Goal: Task Accomplishment & Management: Use online tool/utility

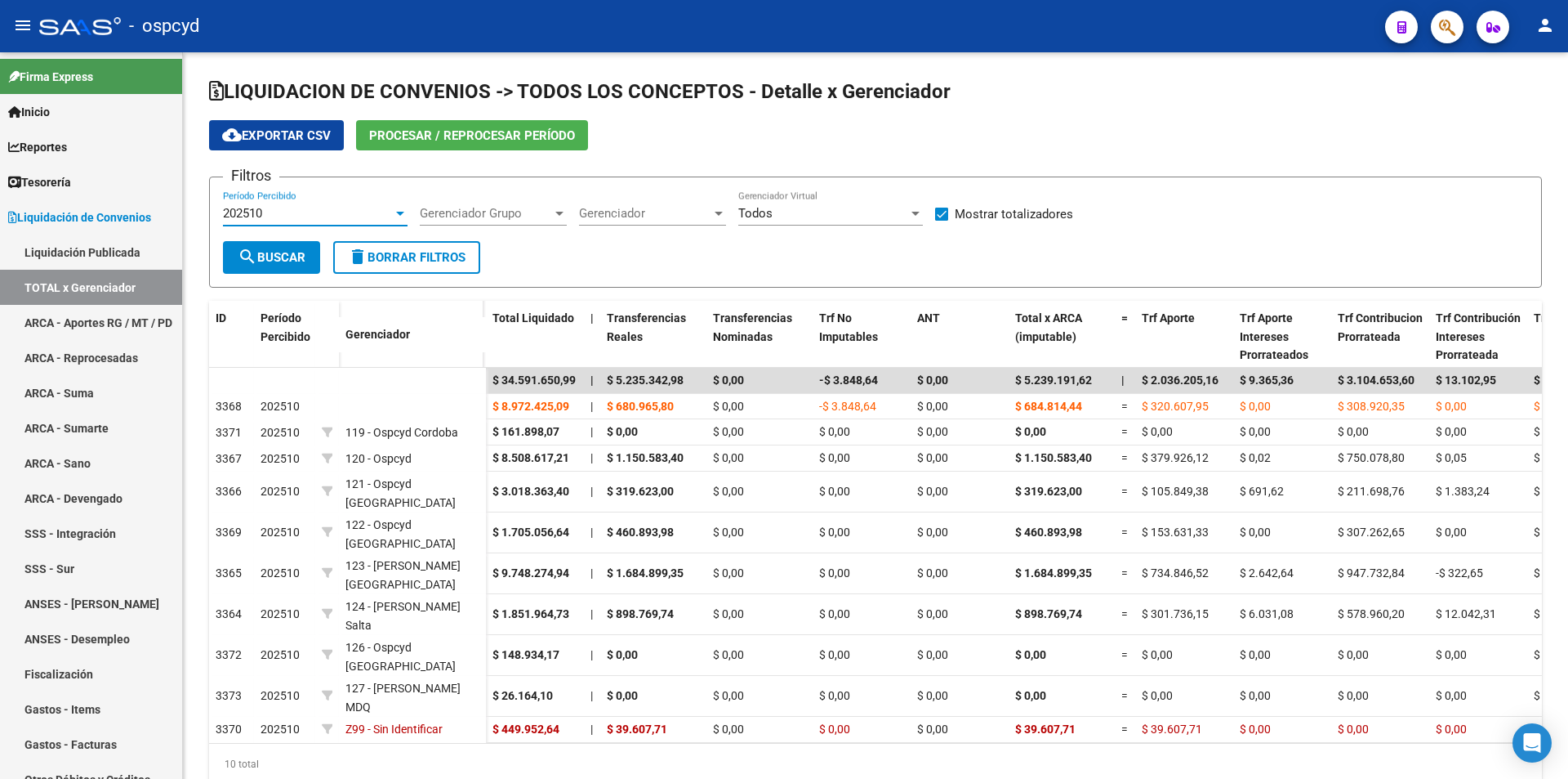
click at [319, 211] on div "202510" at bounding box center [308, 213] width 170 height 14
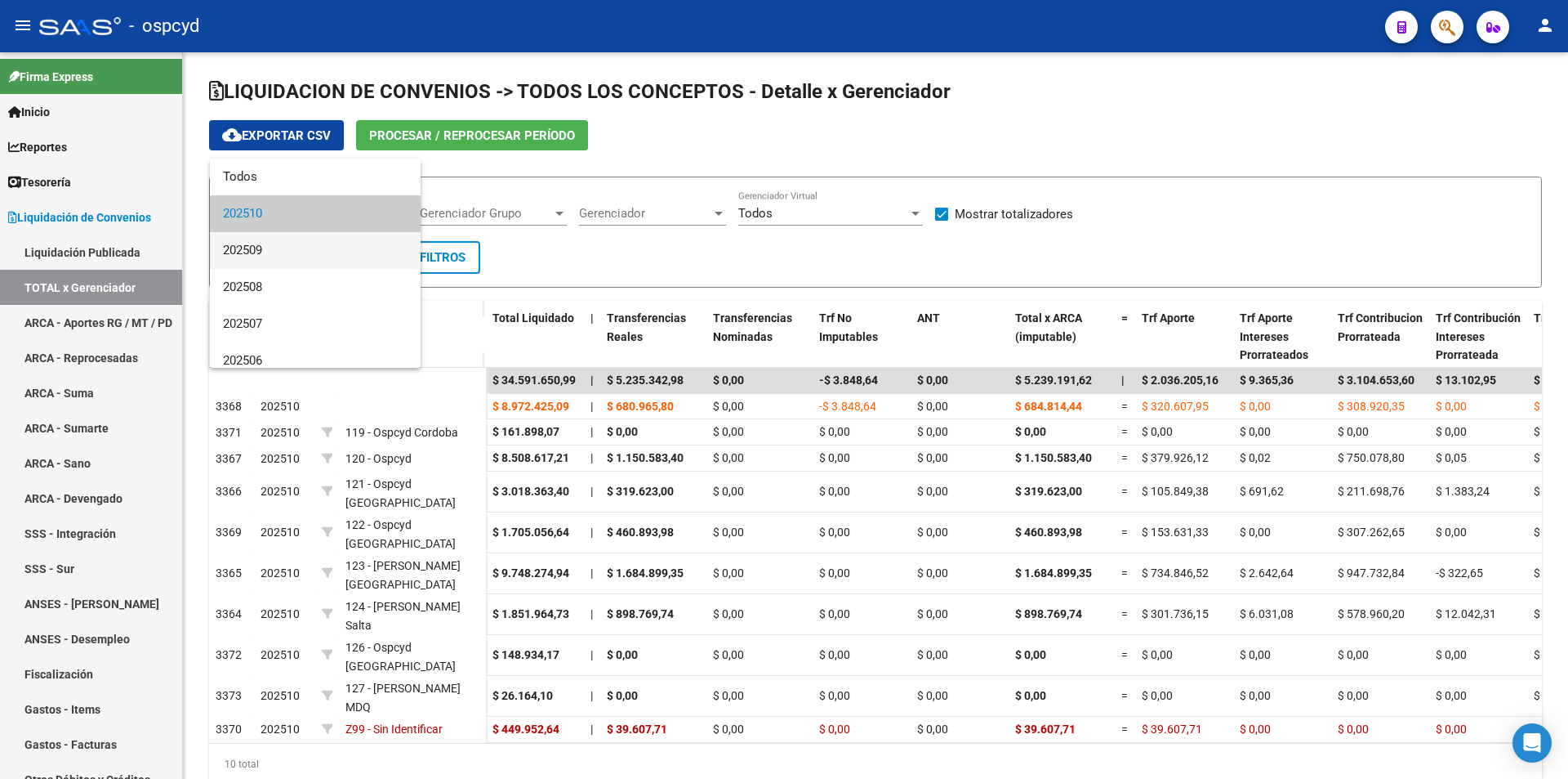
click at [306, 244] on span "202509" at bounding box center [315, 250] width 184 height 37
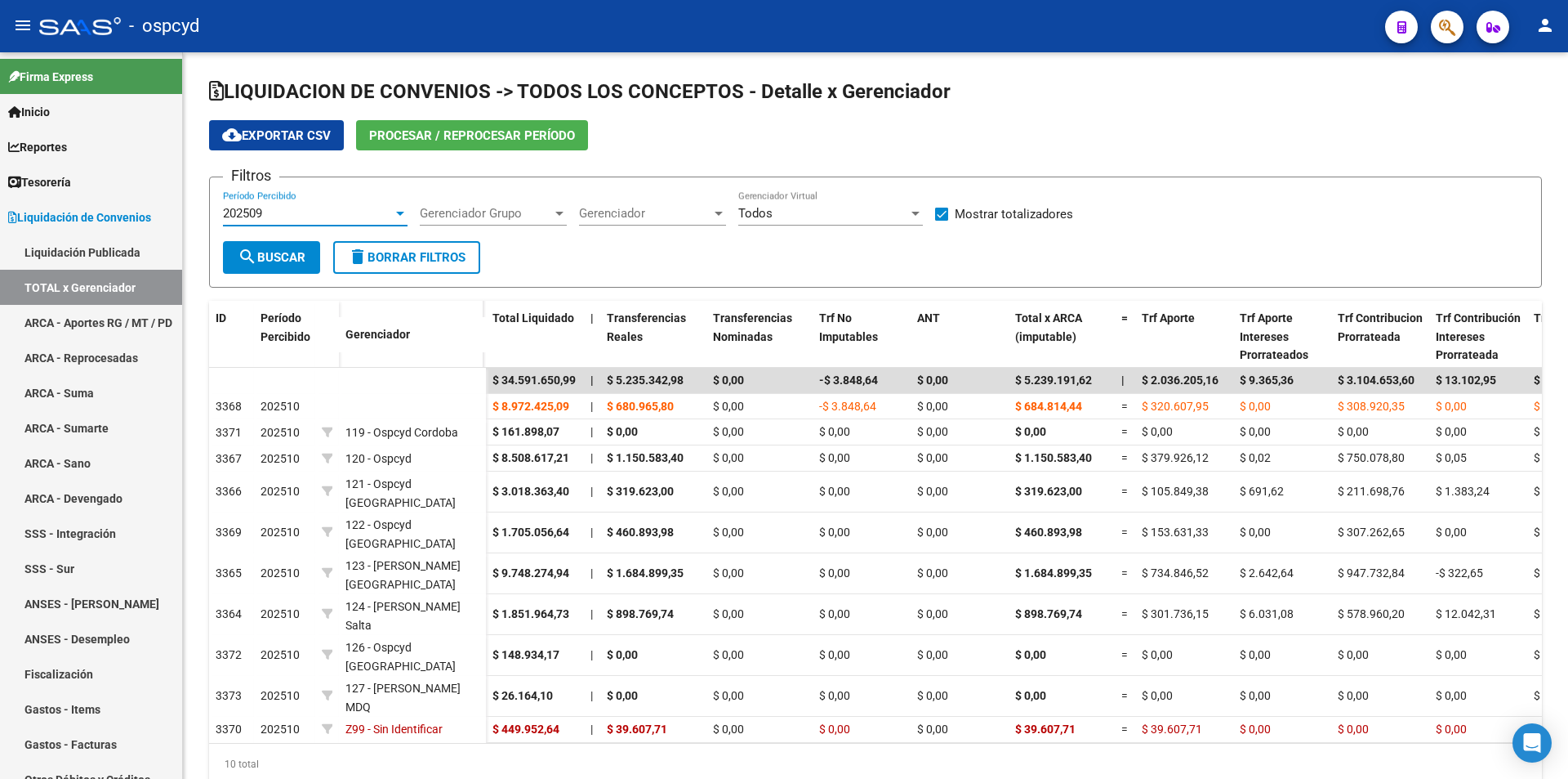
click at [280, 262] on span "search Buscar" at bounding box center [271, 258] width 68 height 14
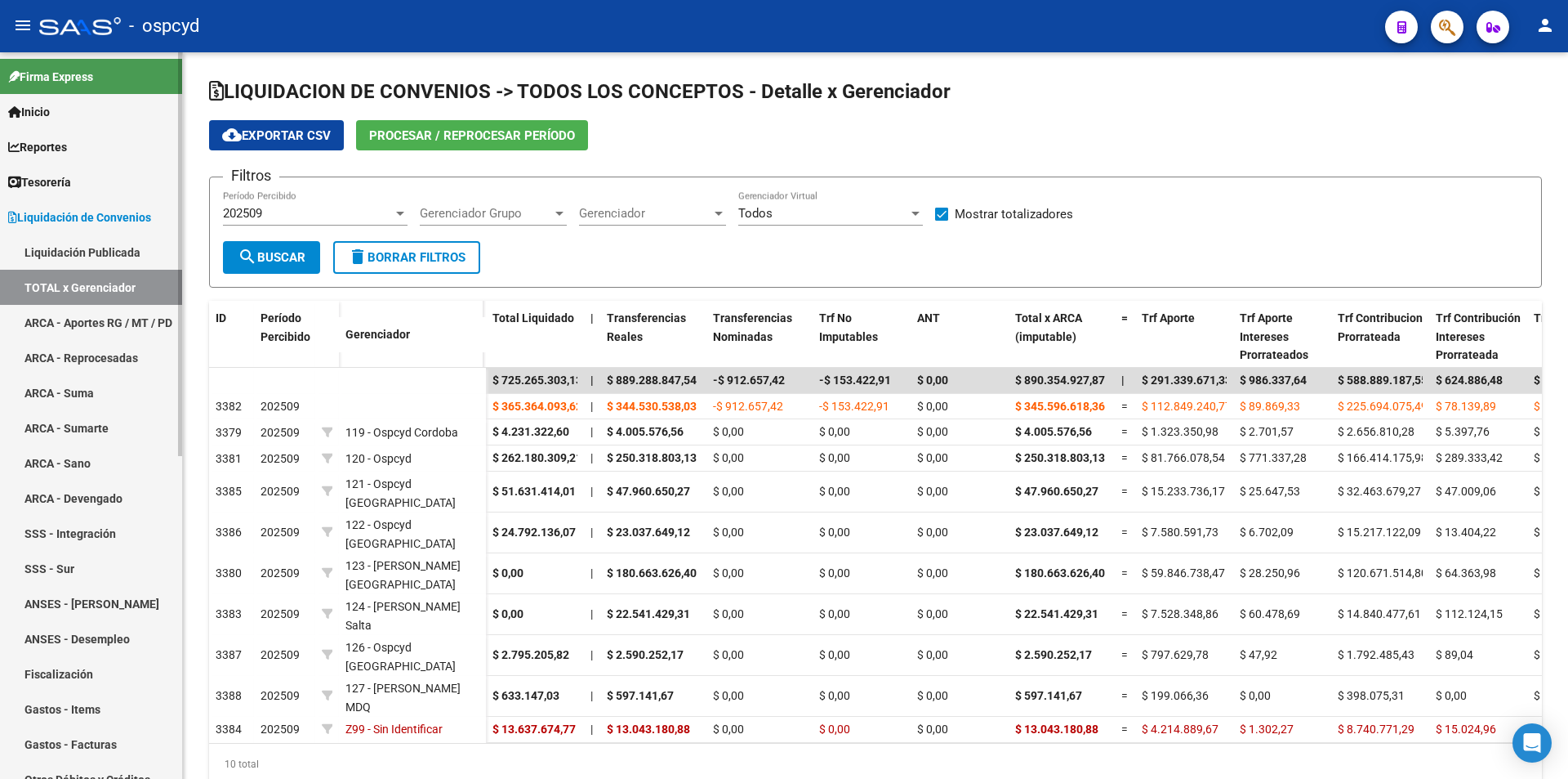
click at [109, 249] on link "Liquidación Publicada" at bounding box center [91, 252] width 182 height 35
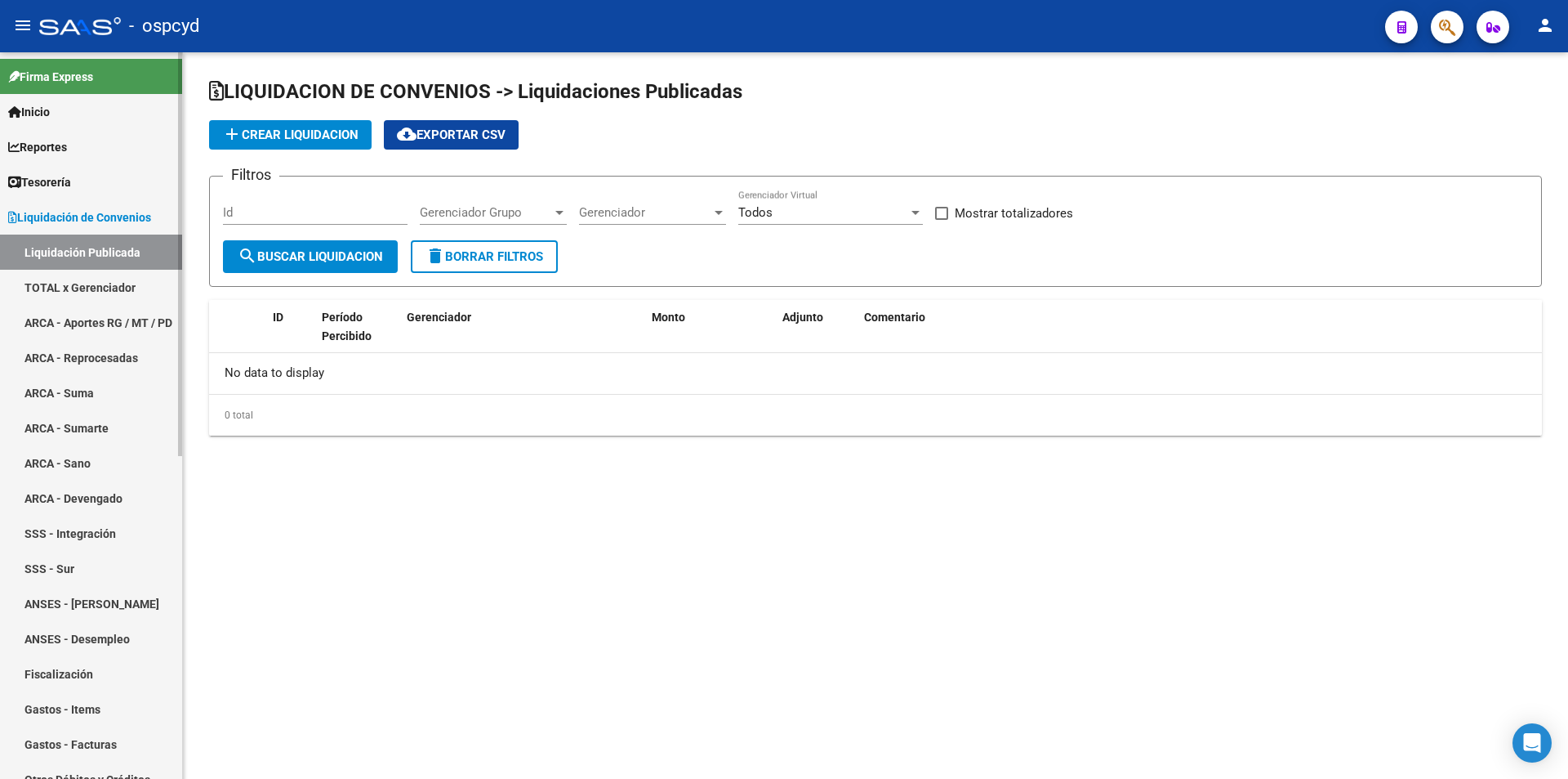
checkbox input "true"
click at [119, 230] on link "Liquidación de Convenios" at bounding box center [91, 217] width 182 height 35
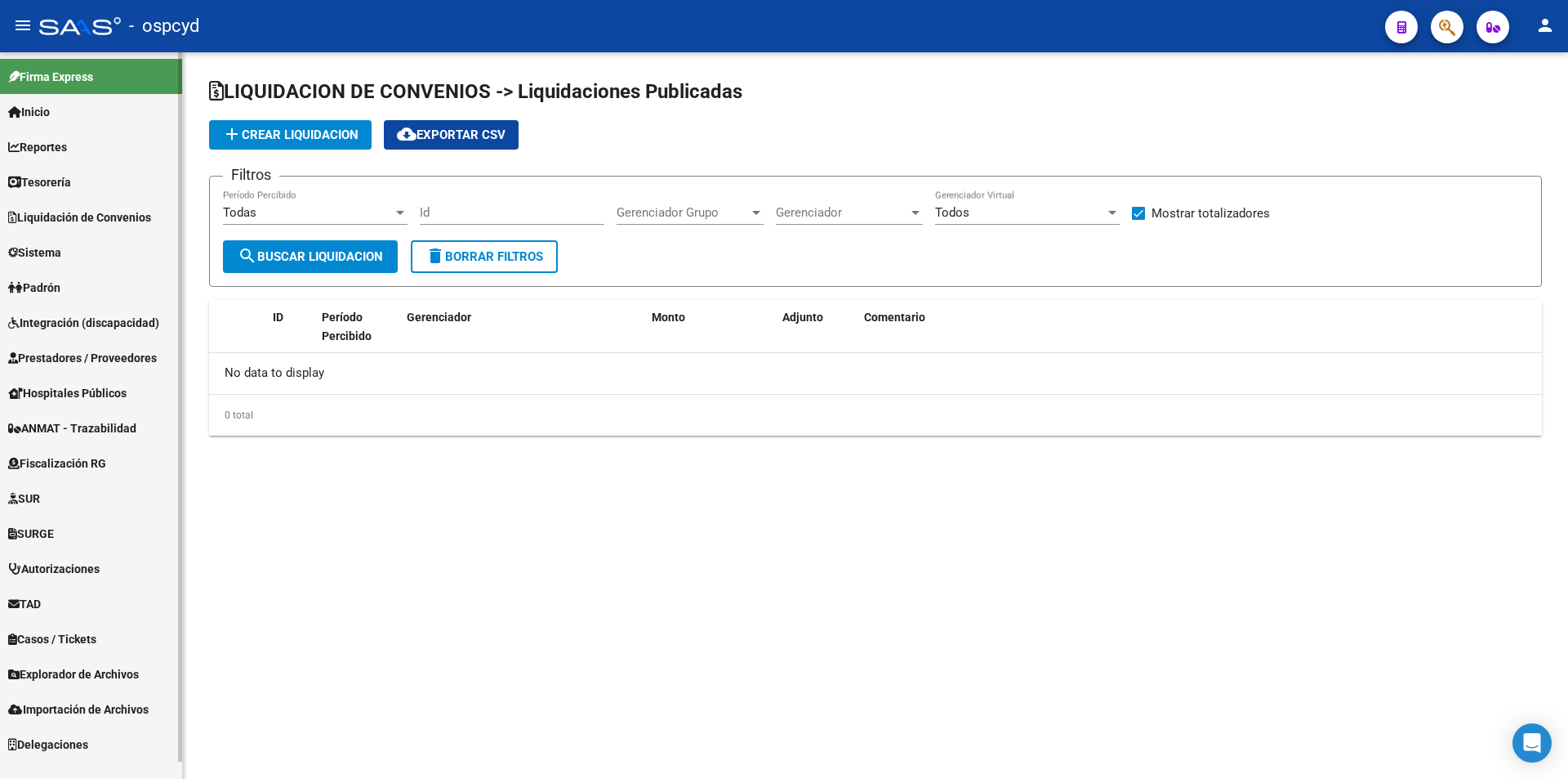
click at [96, 185] on link "Tesorería" at bounding box center [91, 182] width 182 height 35
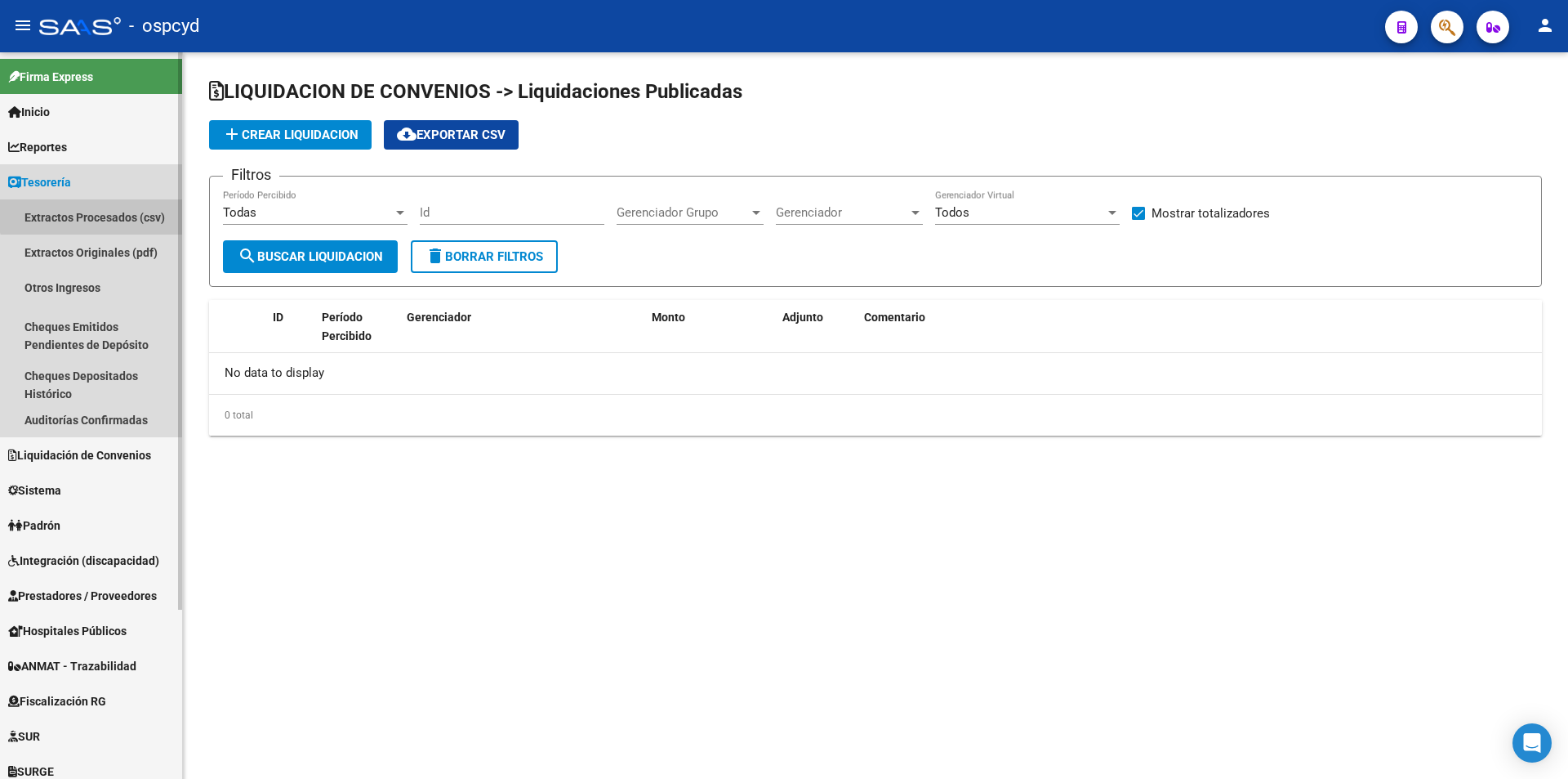
click at [105, 210] on link "Extractos Procesados (csv)" at bounding box center [91, 217] width 182 height 35
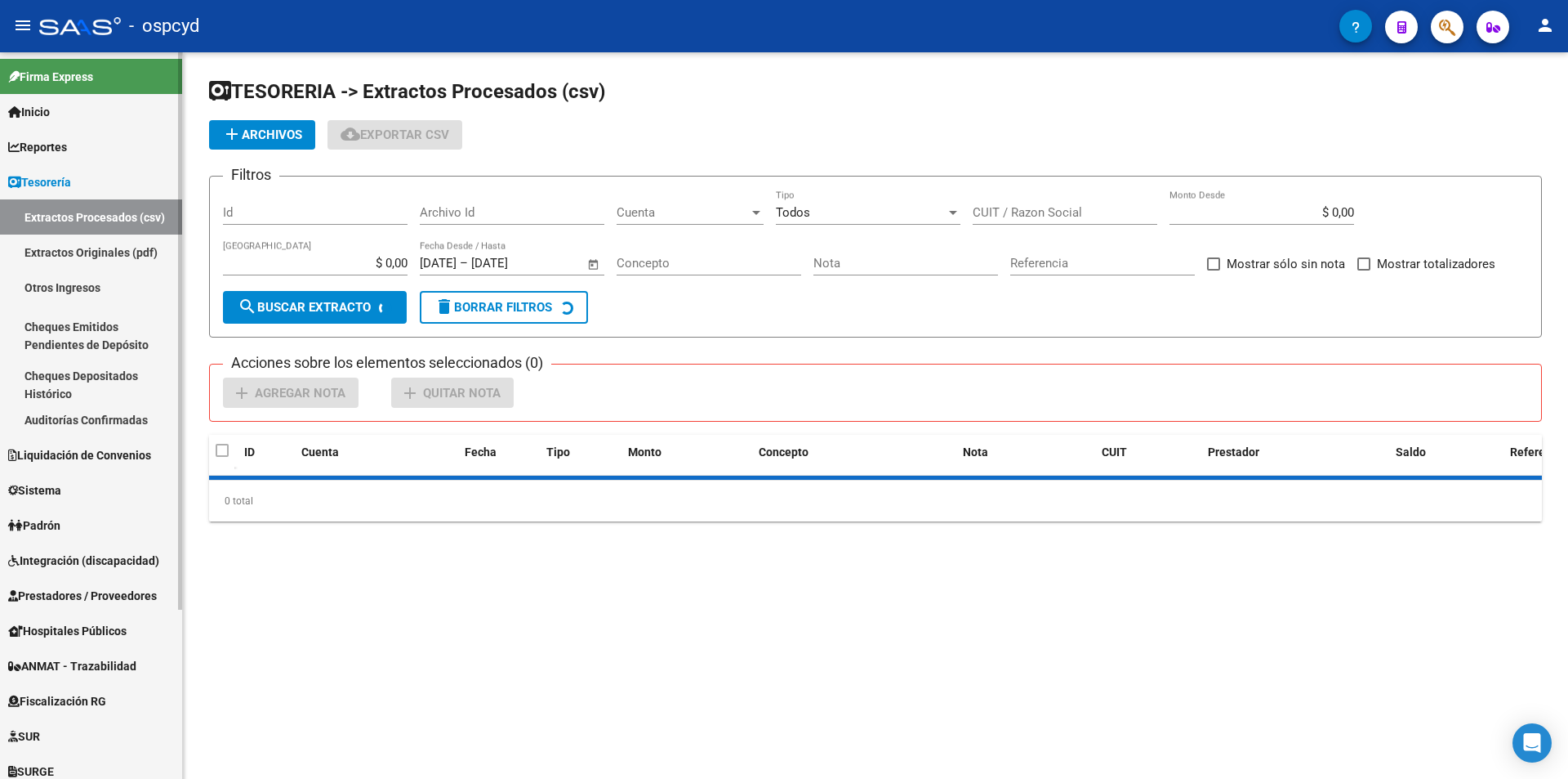
click at [104, 210] on link "Extractos Procesados (csv)" at bounding box center [91, 217] width 182 height 35
click at [71, 185] on span "Tesorería" at bounding box center [40, 183] width 63 height 18
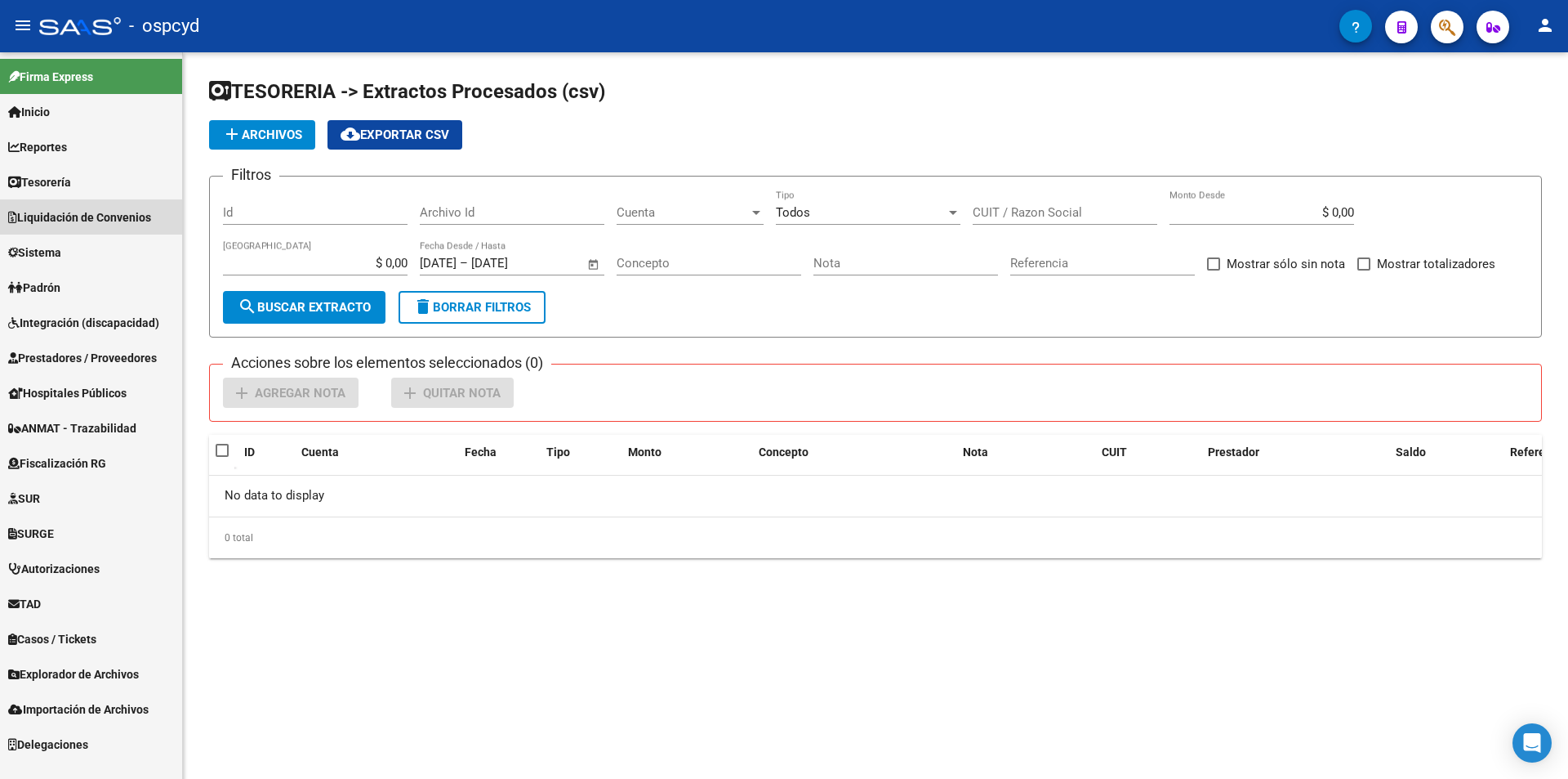
click at [78, 221] on span "Liquidación de Convenios" at bounding box center [79, 218] width 143 height 18
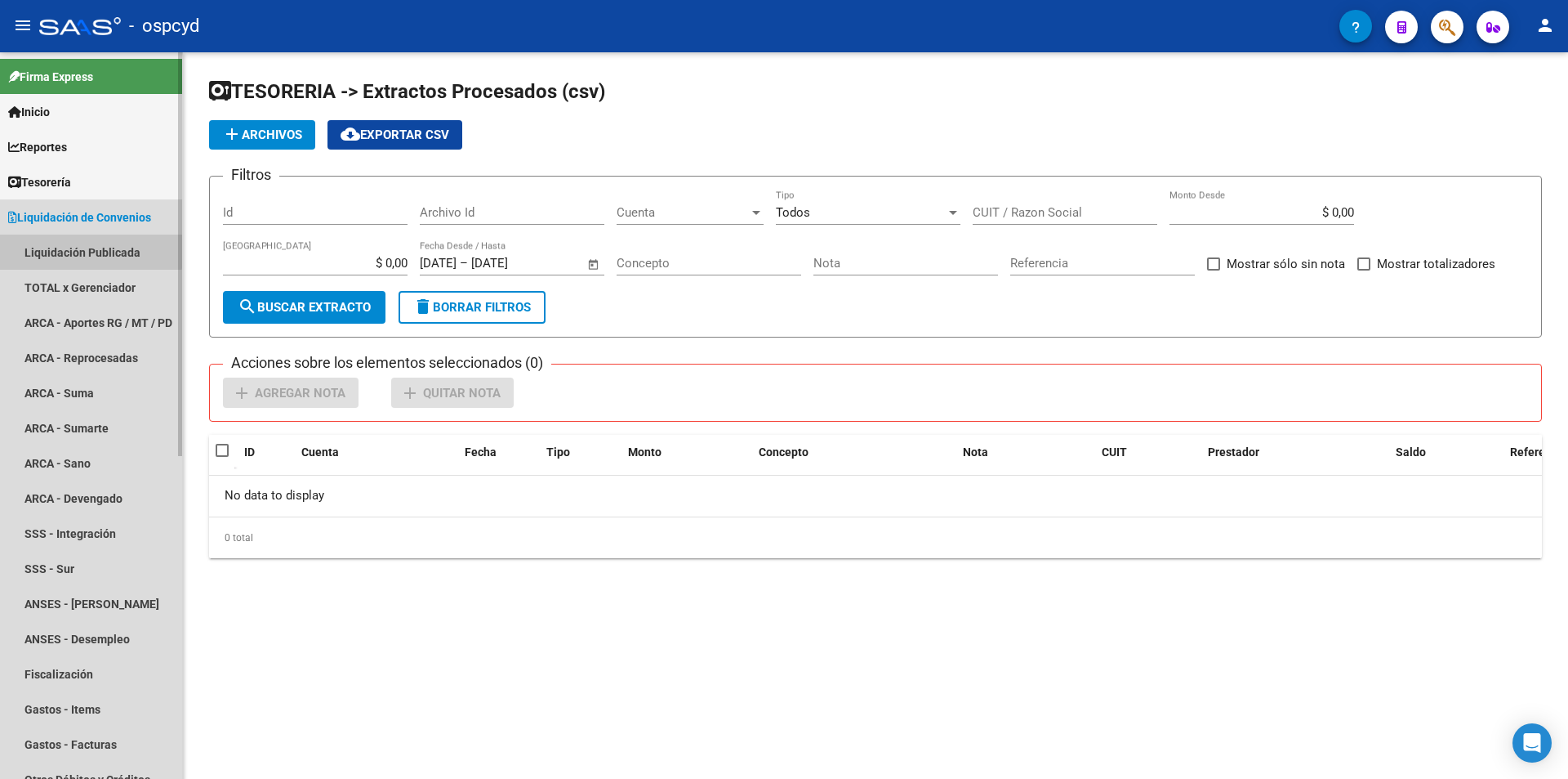
click at [75, 245] on link "Liquidación Publicada" at bounding box center [91, 252] width 182 height 35
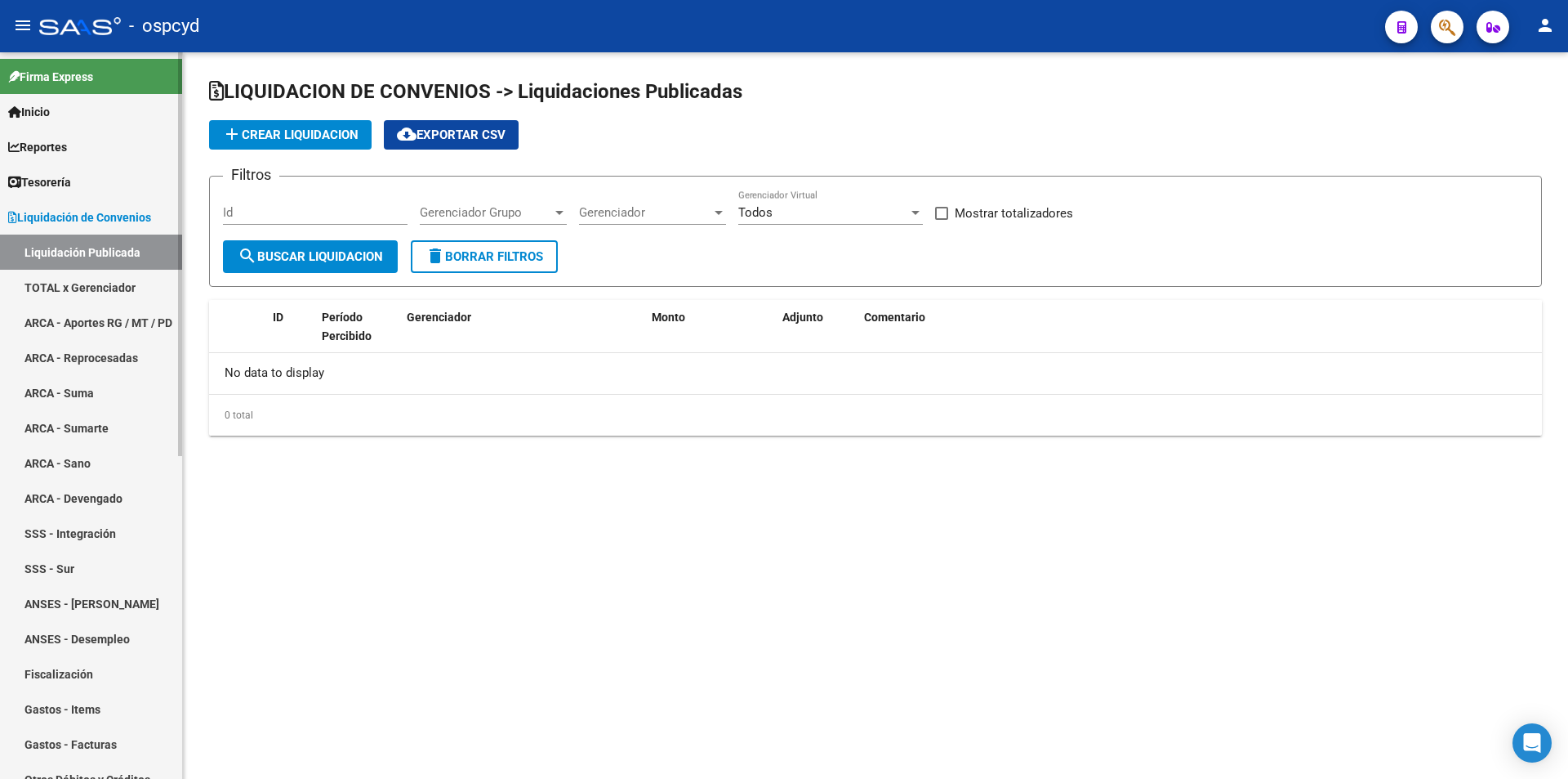
checkbox input "true"
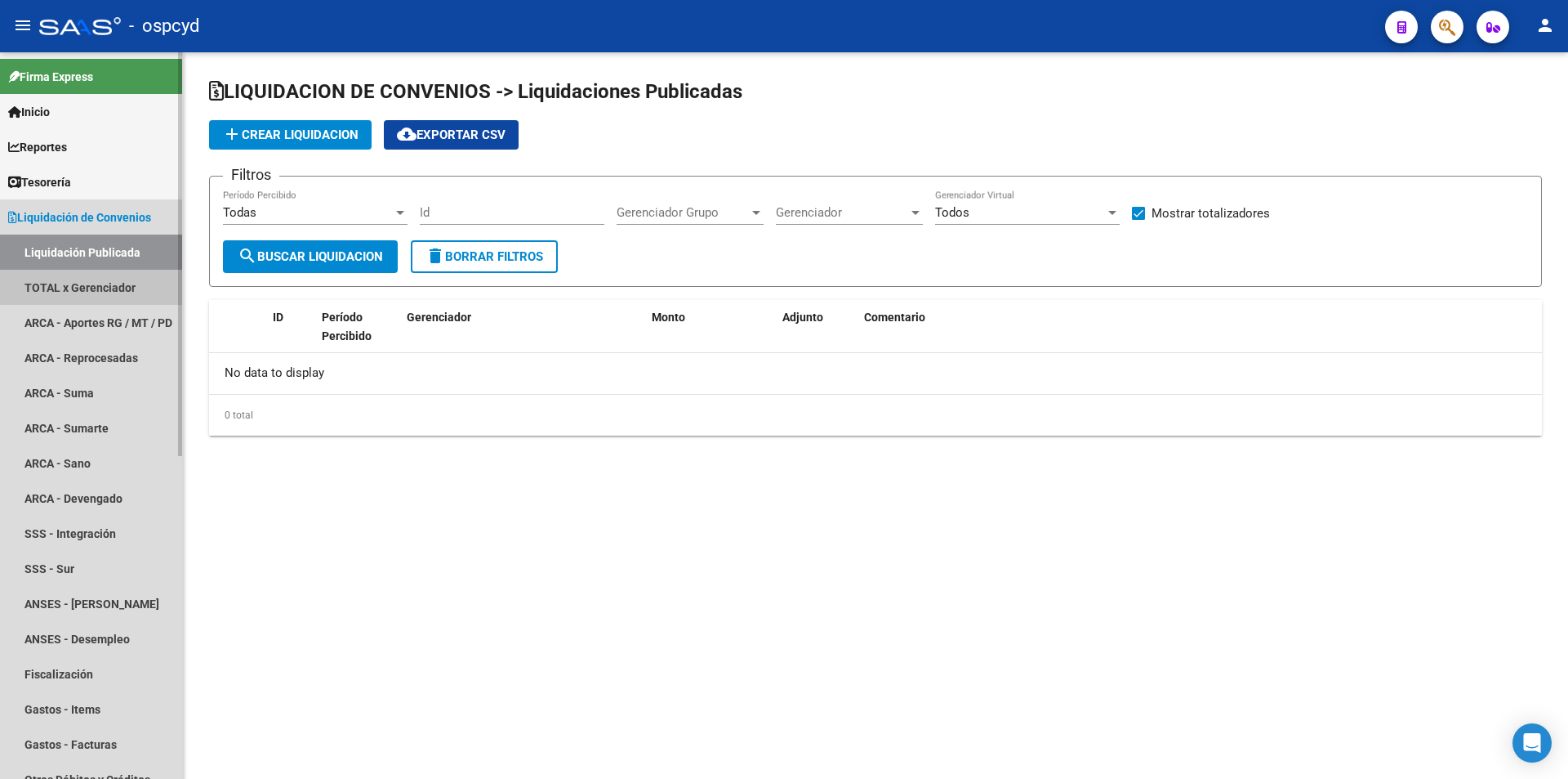
click at [79, 292] on link "TOTAL x Gerenciador" at bounding box center [91, 286] width 182 height 35
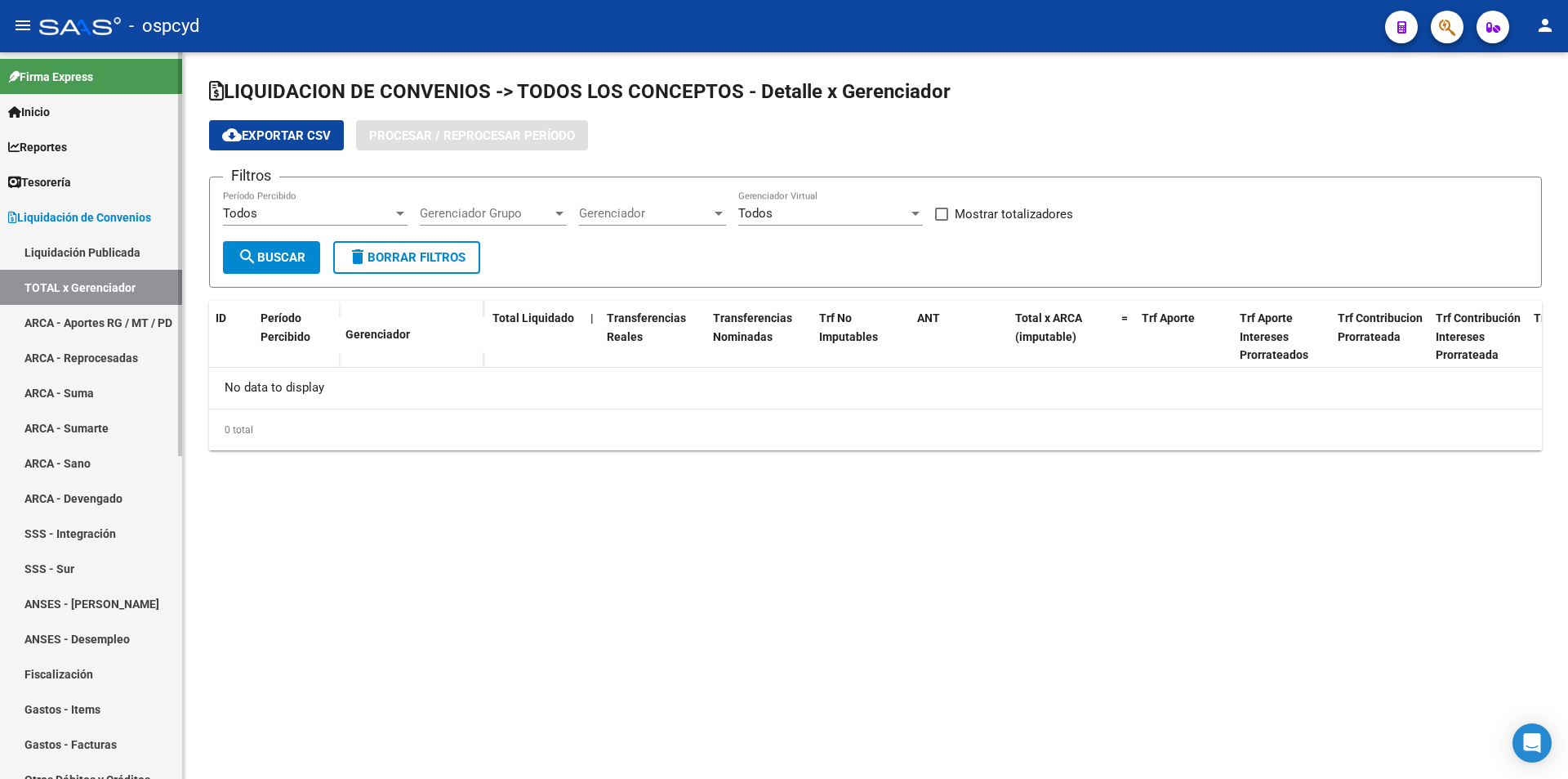
checkbox input "true"
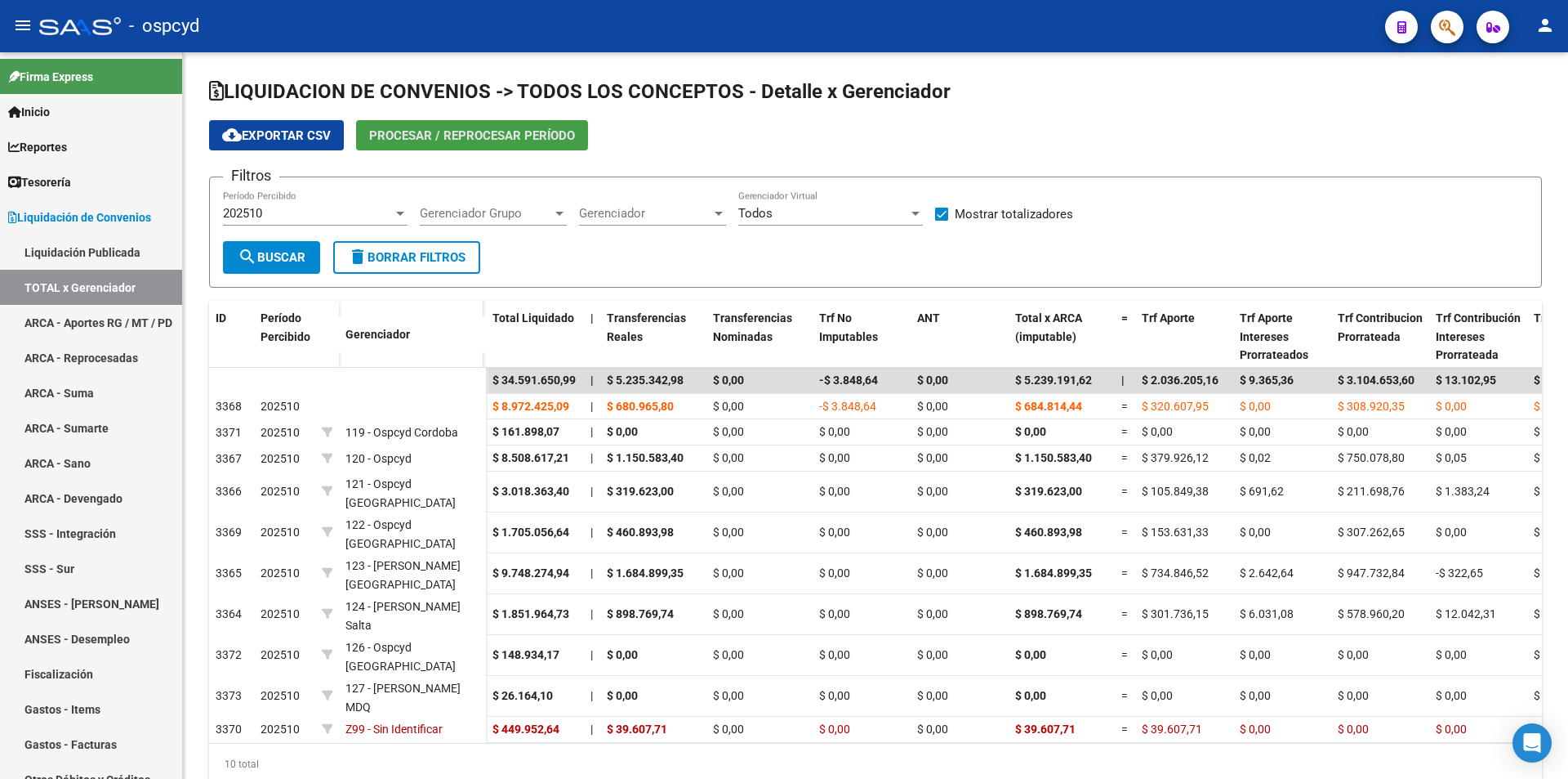
click at [456, 135] on span "Procesar / Reprocesar período" at bounding box center [472, 136] width 206 height 14
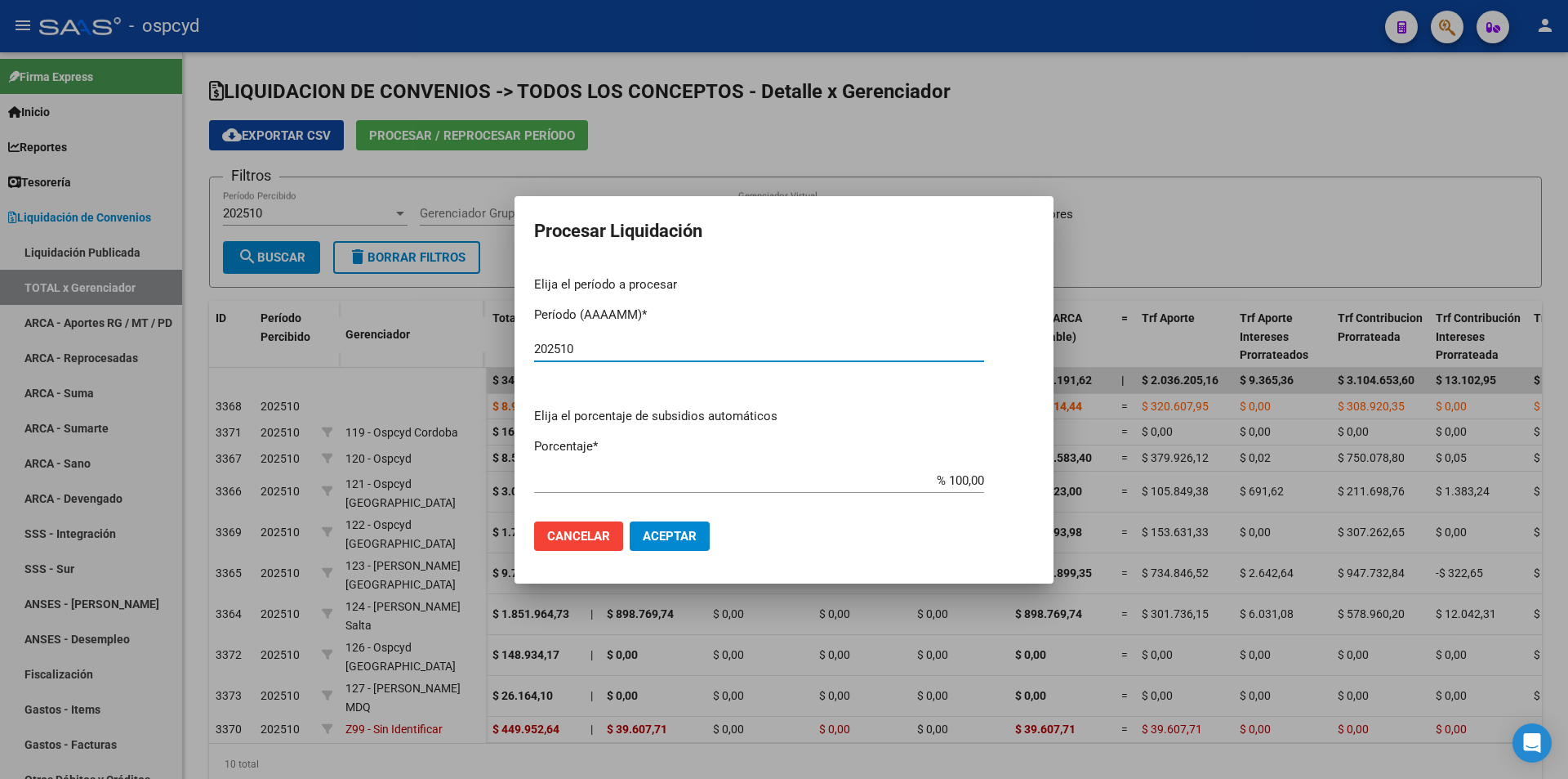
type input "202510"
click at [694, 530] on span "Aceptar" at bounding box center [670, 536] width 54 height 14
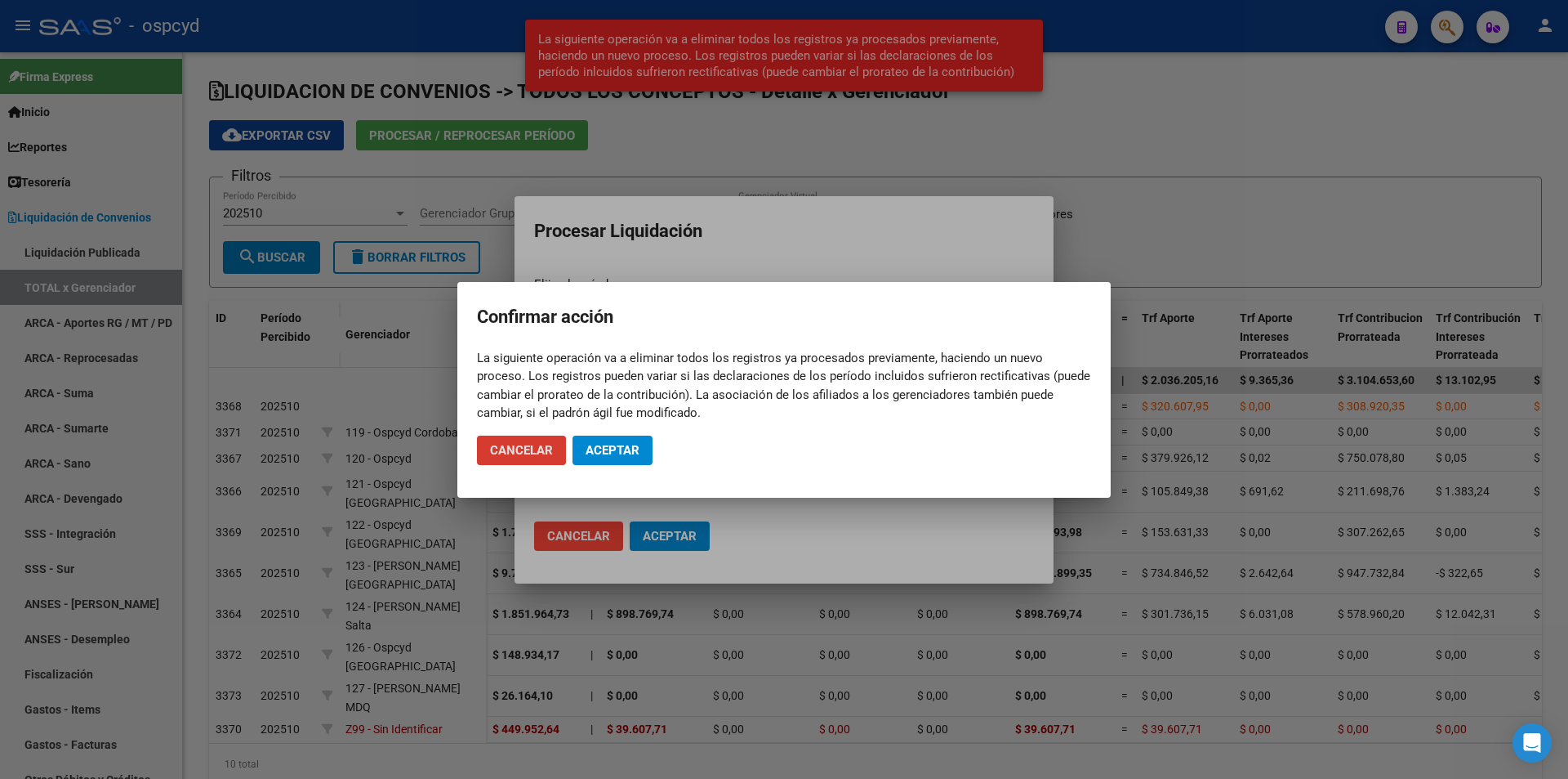
click at [636, 453] on span "Aceptar" at bounding box center [612, 450] width 54 height 14
